Goal: Task Accomplishment & Management: Complete application form

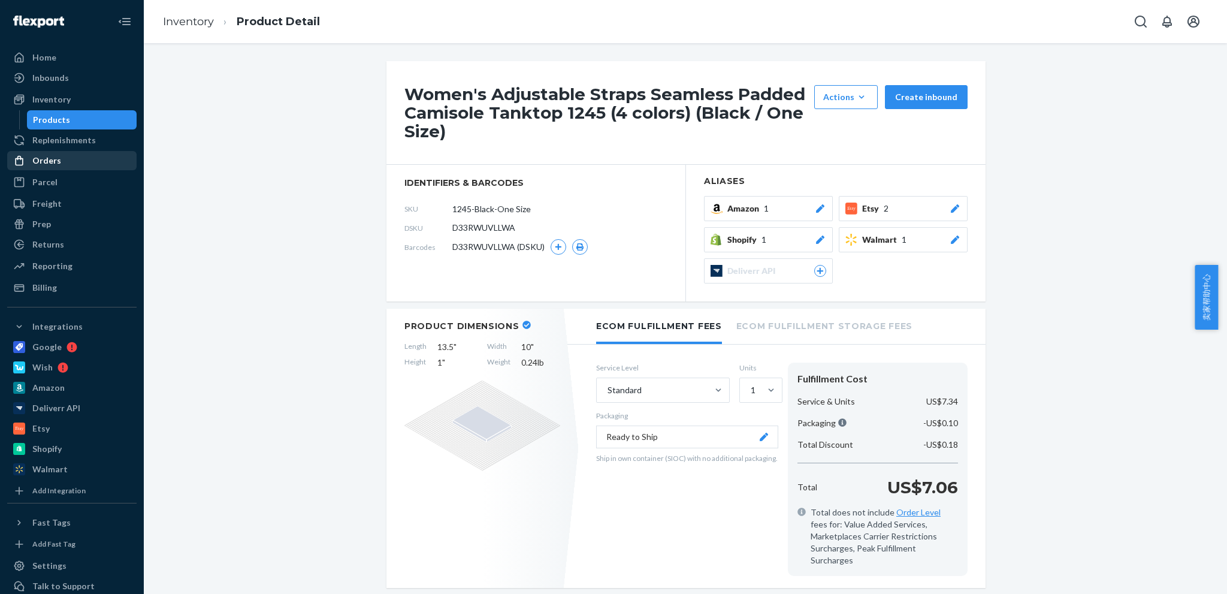
click at [40, 159] on div "Orders" at bounding box center [46, 161] width 29 height 12
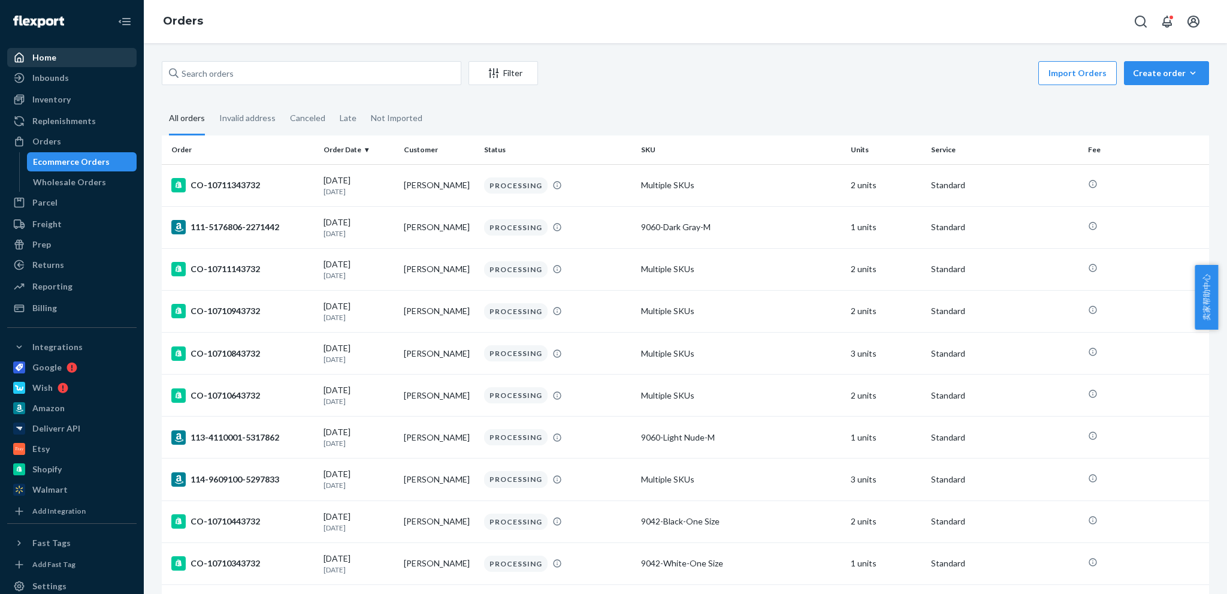
click at [38, 62] on div "Home" at bounding box center [44, 58] width 24 height 12
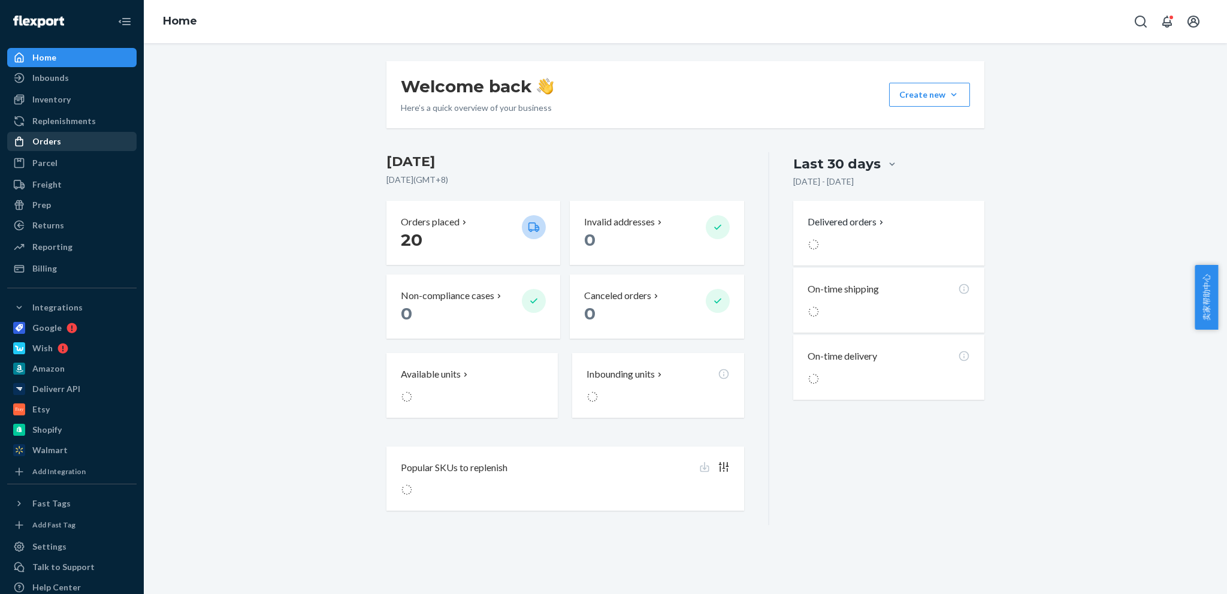
click at [43, 148] on div "Orders" at bounding box center [71, 141] width 127 height 17
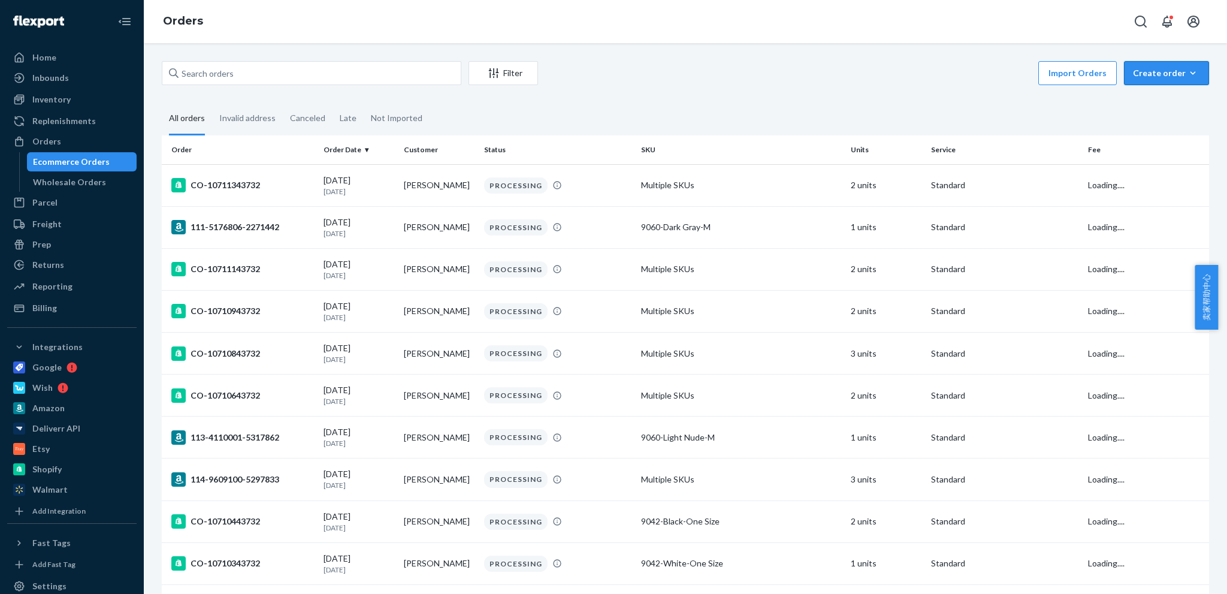
click at [1152, 78] on div "Create order" at bounding box center [1166, 73] width 67 height 12
click at [1143, 102] on span "Ecommerce order" at bounding box center [1173, 102] width 74 height 8
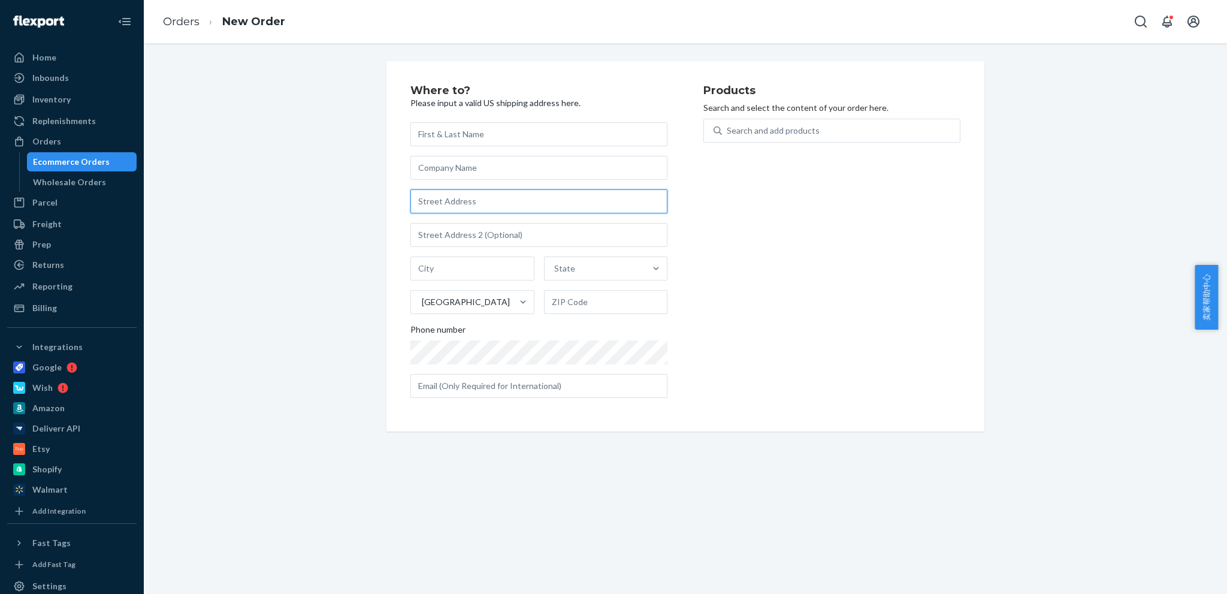
click at [473, 203] on input "text" at bounding box center [538, 201] width 257 height 24
paste input "[STREET_ADDRESS]"
type input "[STREET_ADDRESS]"
type input "[GEOGRAPHIC_DATA]"
type input "08731"
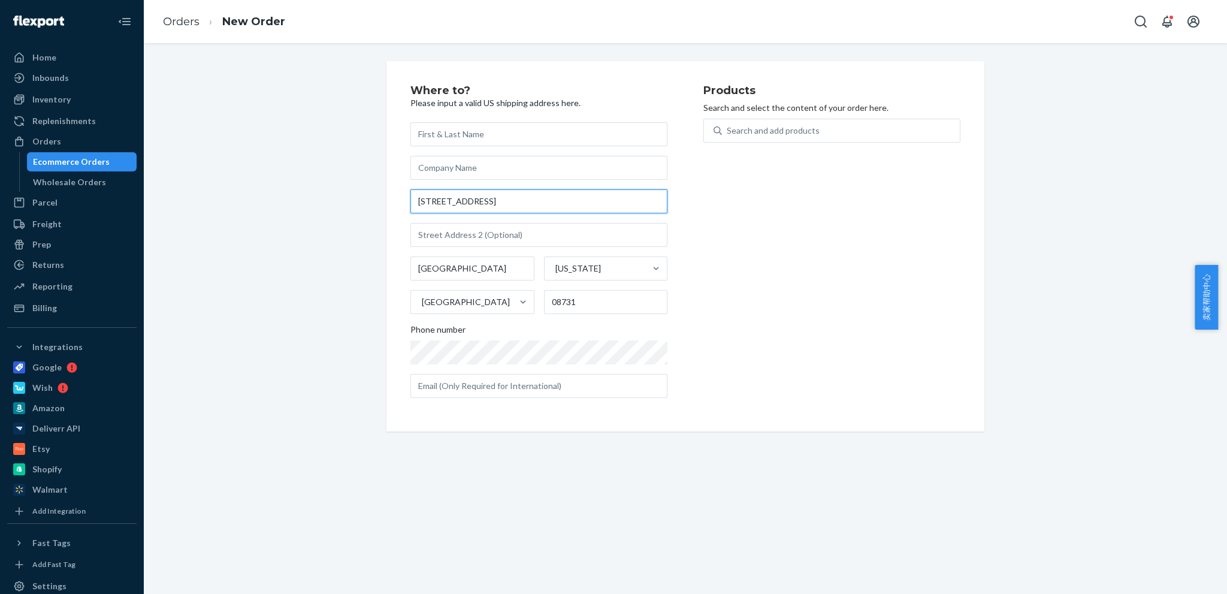
click at [537, 195] on input "[STREET_ADDRESS]" at bounding box center [538, 201] width 257 height 24
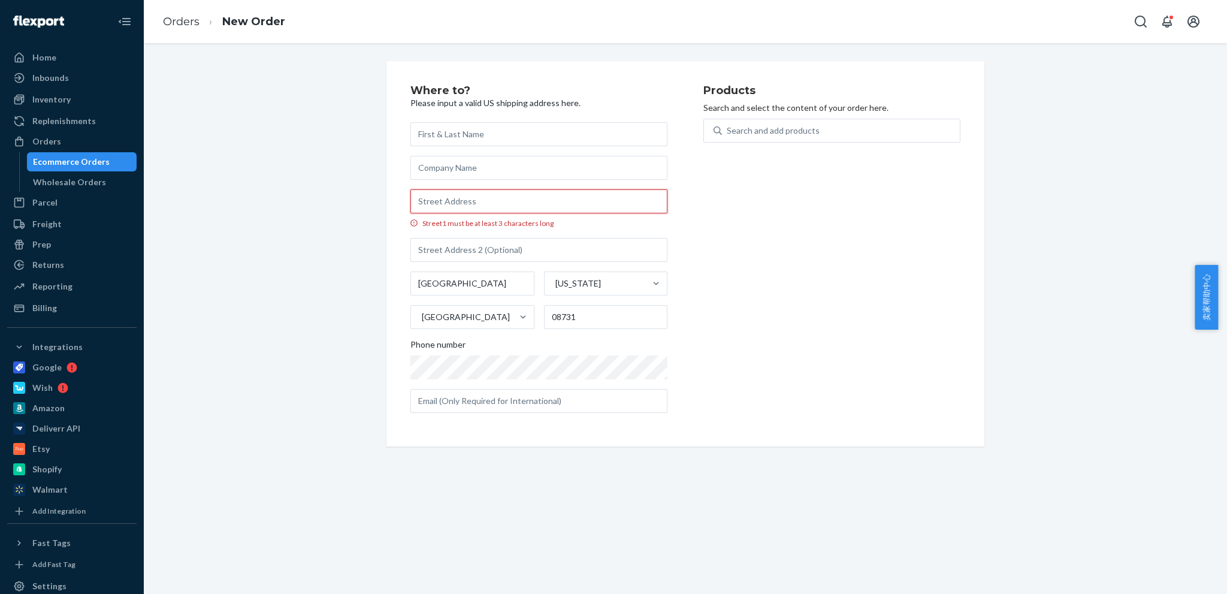
paste input "[STREET_ADDRESS]"
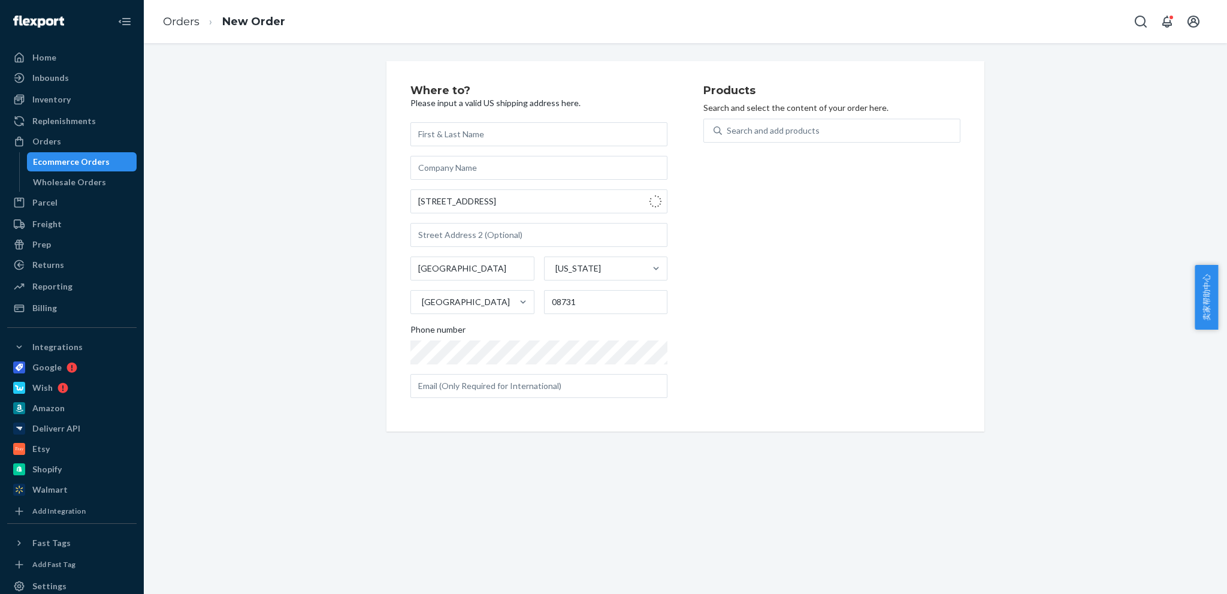
type input "[STREET_ADDRESS]"
click at [489, 269] on input "[GEOGRAPHIC_DATA]" at bounding box center [472, 268] width 124 height 24
paste input "Forked River"
type input "Forked River"
click at [275, 287] on div "Where to? Please input a valid US shipping address here. [STREET_ADDRESS][US_ST…" at bounding box center [685, 246] width 1065 height 370
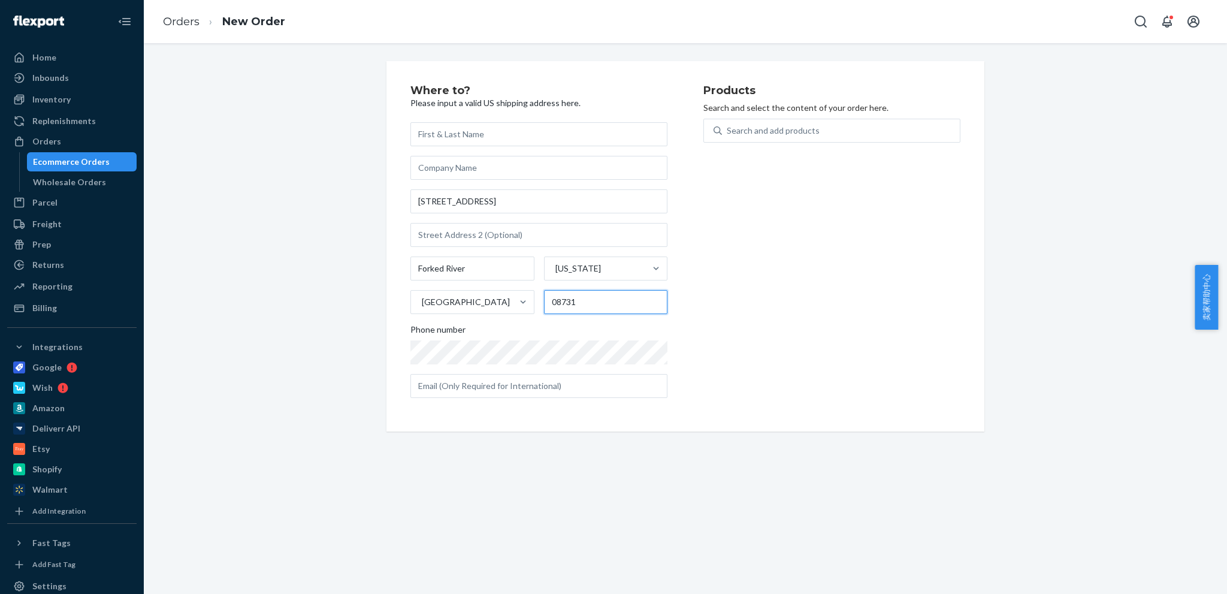
click at [568, 303] on input "08731" at bounding box center [606, 302] width 124 height 24
drag, startPoint x: 470, startPoint y: 133, endPoint x: 450, endPoint y: 148, distance: 24.3
click at [470, 133] on input "text" at bounding box center [538, 134] width 257 height 24
paste input "[PERSON_NAME]"
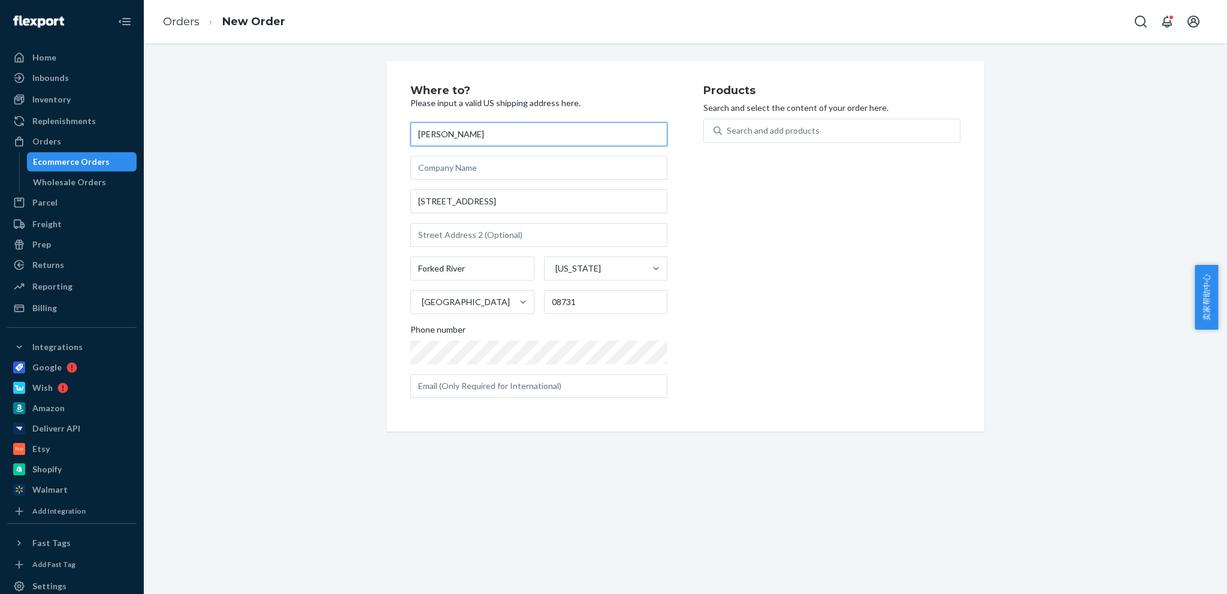
type input "[PERSON_NAME]"
click at [273, 329] on div "Where to? Please input a valid US shipping address here. [PERSON_NAME] [STREET_…" at bounding box center [685, 246] width 1065 height 370
drag, startPoint x: 767, startPoint y: 120, endPoint x: 762, endPoint y: 131, distance: 12.3
click at [764, 120] on div "Search and add products" at bounding box center [841, 131] width 238 height 22
click at [728, 125] on input "0 results available. Use Up and Down to choose options, press Enter to select t…" at bounding box center [727, 131] width 1 height 12
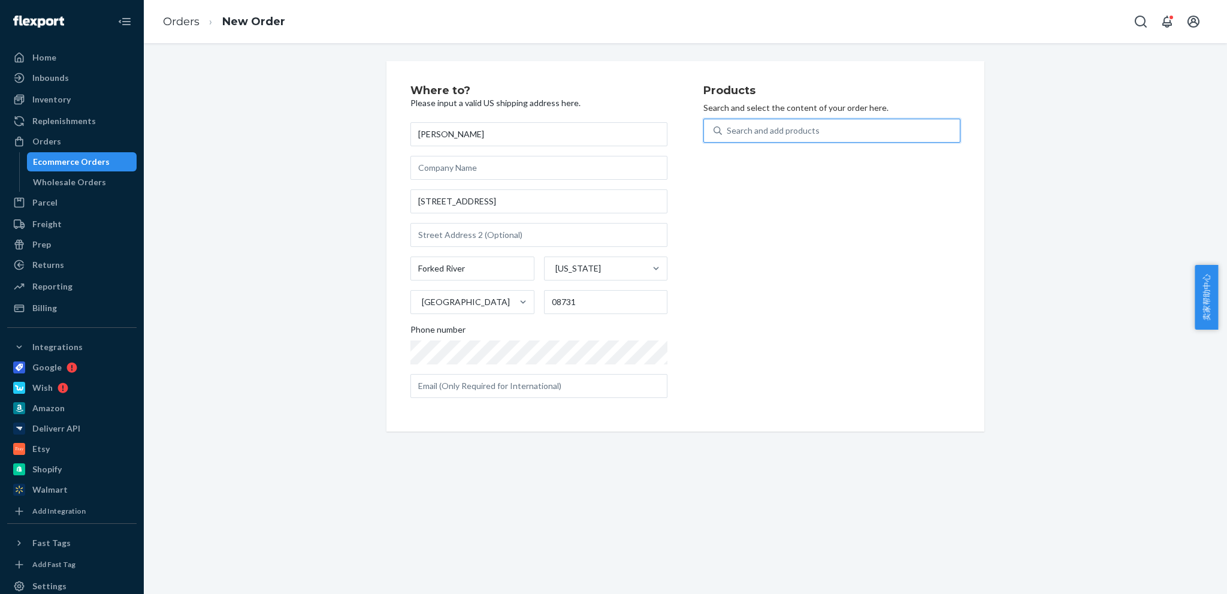
paste input "9060-Light Nude-"
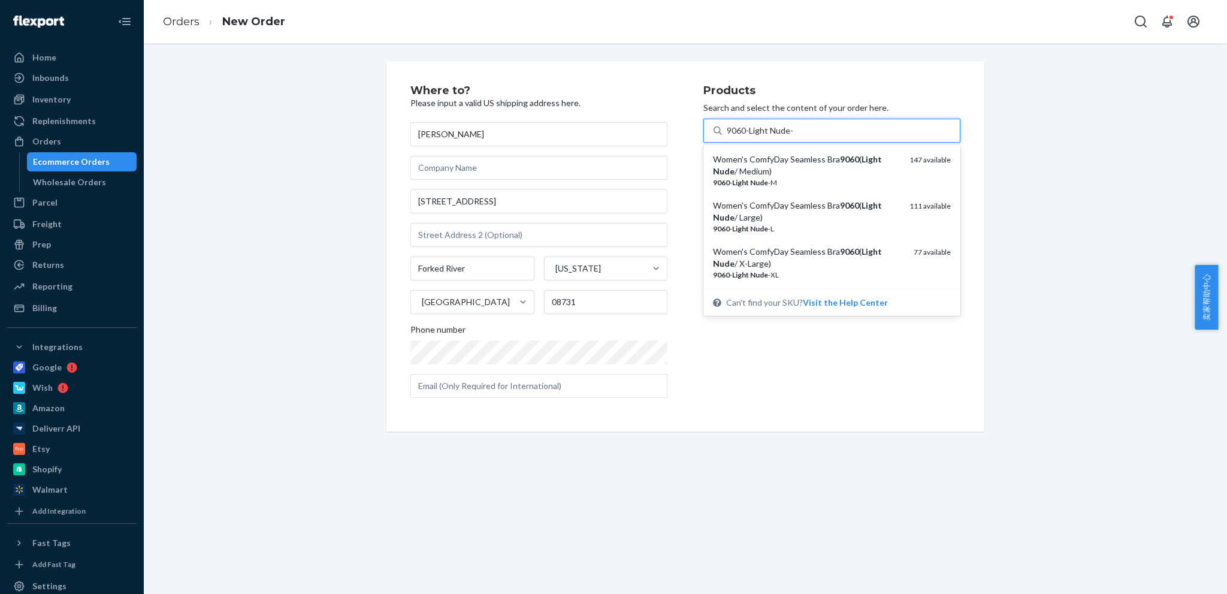
type input "9060-Light Nude-S"
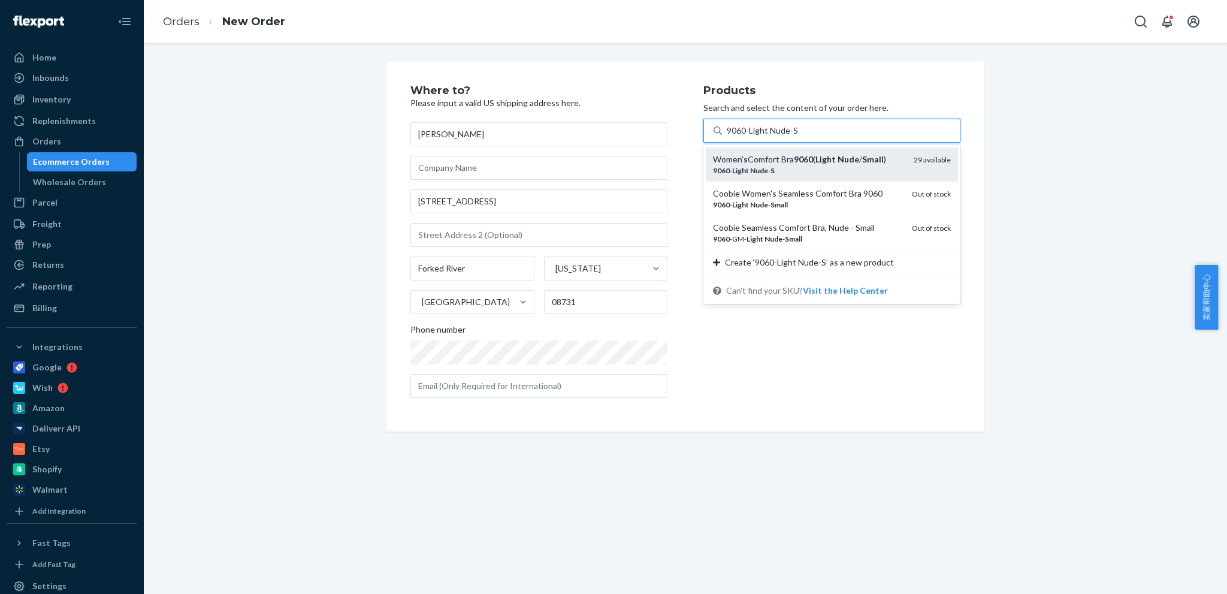
click at [801, 165] on div "9060 - Light Nude - S" at bounding box center [808, 170] width 191 height 10
click at [798, 137] on input "9060-Light Nude-S" at bounding box center [762, 131] width 71 height 12
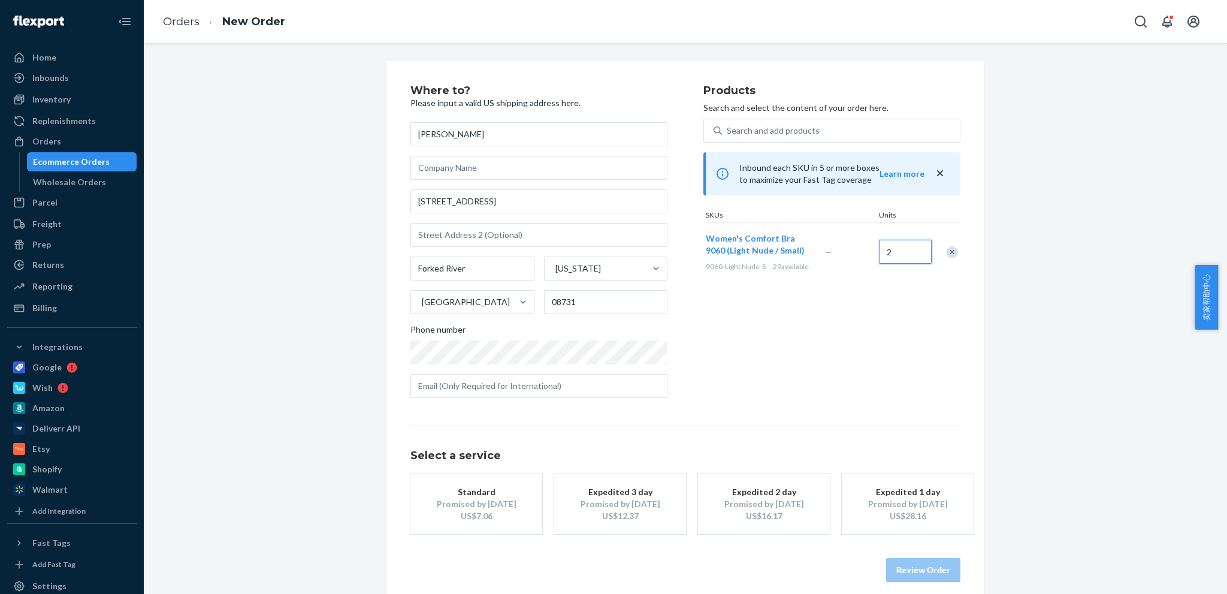
type input "2"
drag, startPoint x: 1053, startPoint y: 348, endPoint x: 1008, endPoint y: 392, distance: 62.7
click at [1053, 348] on div "Where to? Please input a valid US shipping address here. [PERSON_NAME] [STREET_…" at bounding box center [685, 333] width 1065 height 544
click at [489, 501] on div "Promised by [DATE]" at bounding box center [476, 504] width 96 height 12
click at [936, 571] on button "Review Order" at bounding box center [923, 570] width 74 height 24
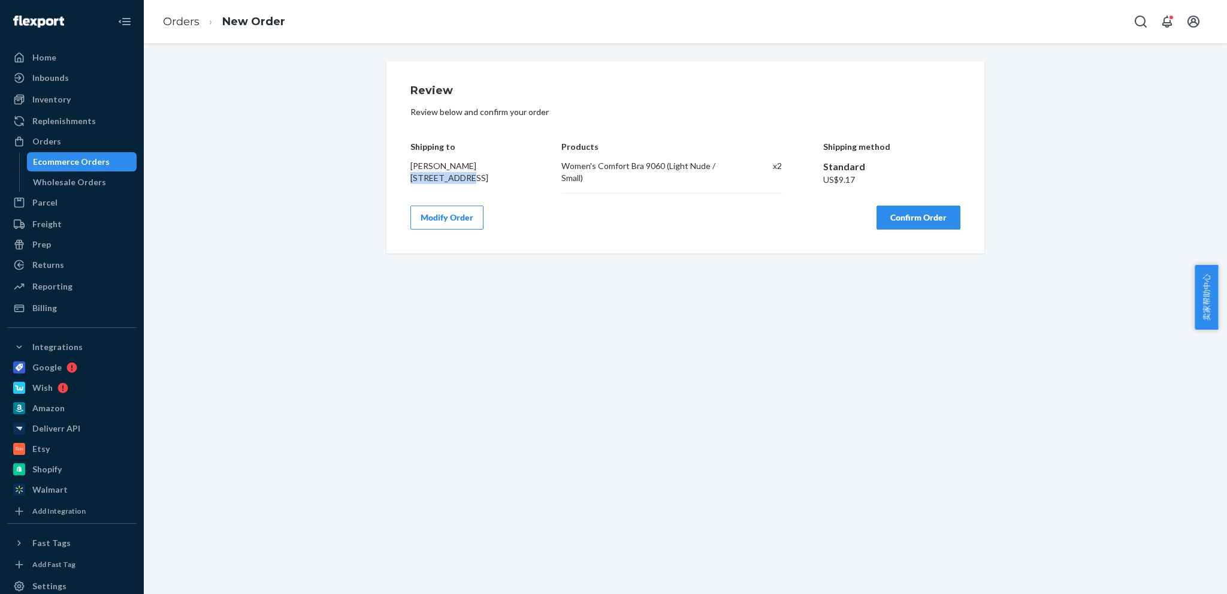
drag, startPoint x: 410, startPoint y: 174, endPoint x: 486, endPoint y: 177, distance: 76.1
click at [486, 177] on div "[PERSON_NAME] [STREET_ADDRESS]" at bounding box center [465, 172] width 110 height 24
drag, startPoint x: 419, startPoint y: 190, endPoint x: 412, endPoint y: 189, distance: 7.2
click at [419, 183] on span "[PERSON_NAME] [STREET_ADDRESS]" at bounding box center [449, 172] width 78 height 22
drag, startPoint x: 410, startPoint y: 189, endPoint x: 507, endPoint y: 189, distance: 97.0
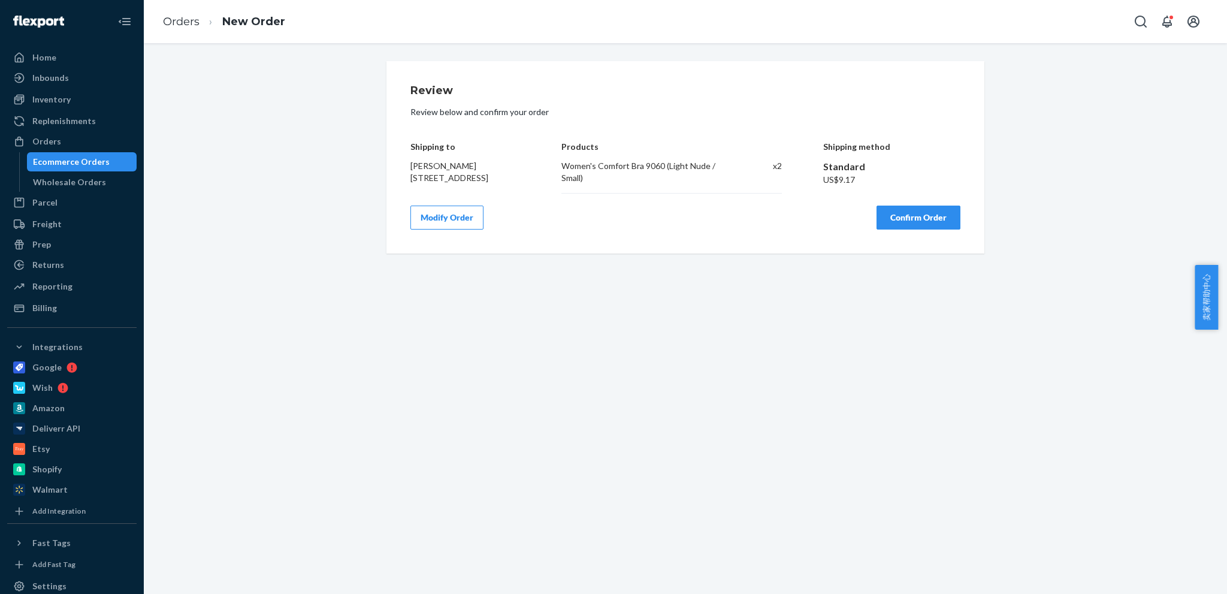
click at [507, 184] on div "[PERSON_NAME] [STREET_ADDRESS]" at bounding box center [465, 172] width 110 height 24
click at [334, 191] on div "Review Review below and confirm your order Shipping to [PERSON_NAME] [STREET_AD…" at bounding box center [685, 157] width 1065 height 192
click at [904, 225] on button "Confirm Order" at bounding box center [918, 217] width 84 height 24
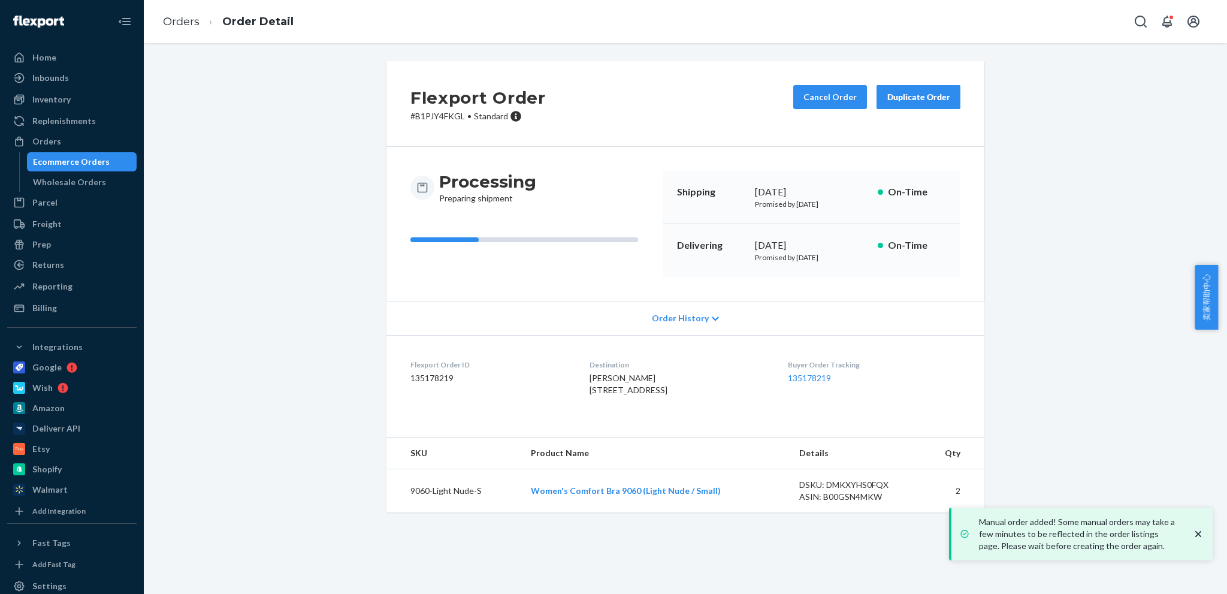
click at [433, 116] on p "# B1PJY4FKGL • Standard" at bounding box center [477, 116] width 135 height 12
drag, startPoint x: 405, startPoint y: 117, endPoint x: 459, endPoint y: 117, distance: 53.9
click at [459, 117] on p "# B1PJY4FKGL • Standard" at bounding box center [477, 116] width 135 height 12
copy p "# B1PJY4FKGL"
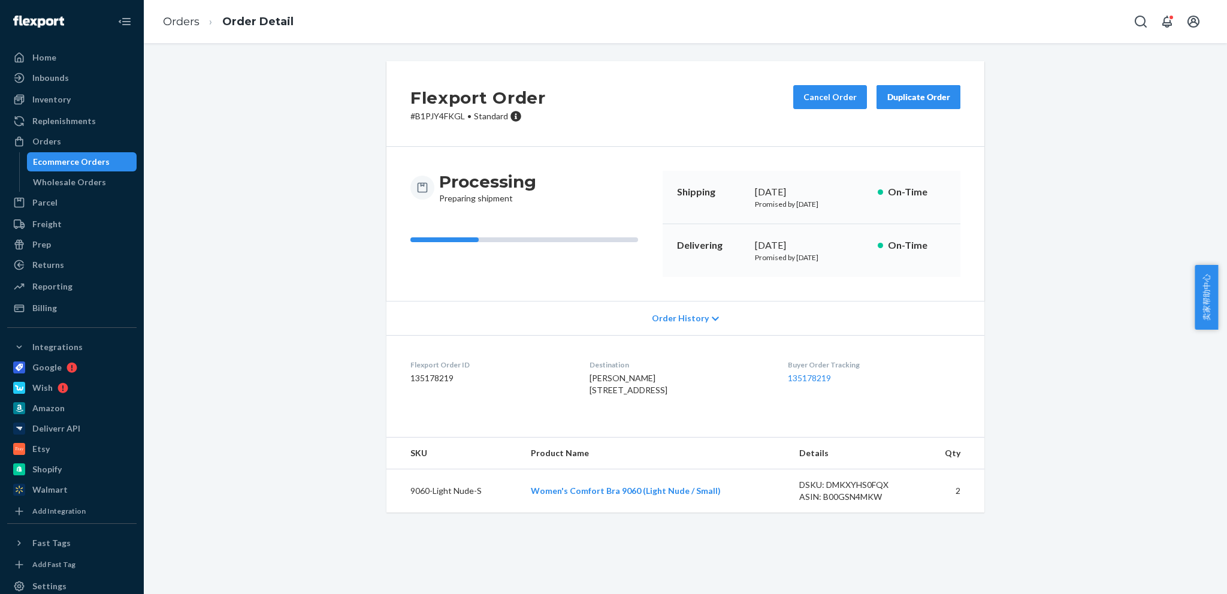
drag, startPoint x: 282, startPoint y: 256, endPoint x: 392, endPoint y: 92, distance: 197.7
click at [282, 255] on div "Flexport Order # B1PJY4FKGL • Standard Cancel Order Duplicate Order Processing …" at bounding box center [685, 293] width 1065 height 465
